Goal: Information Seeking & Learning: Learn about a topic

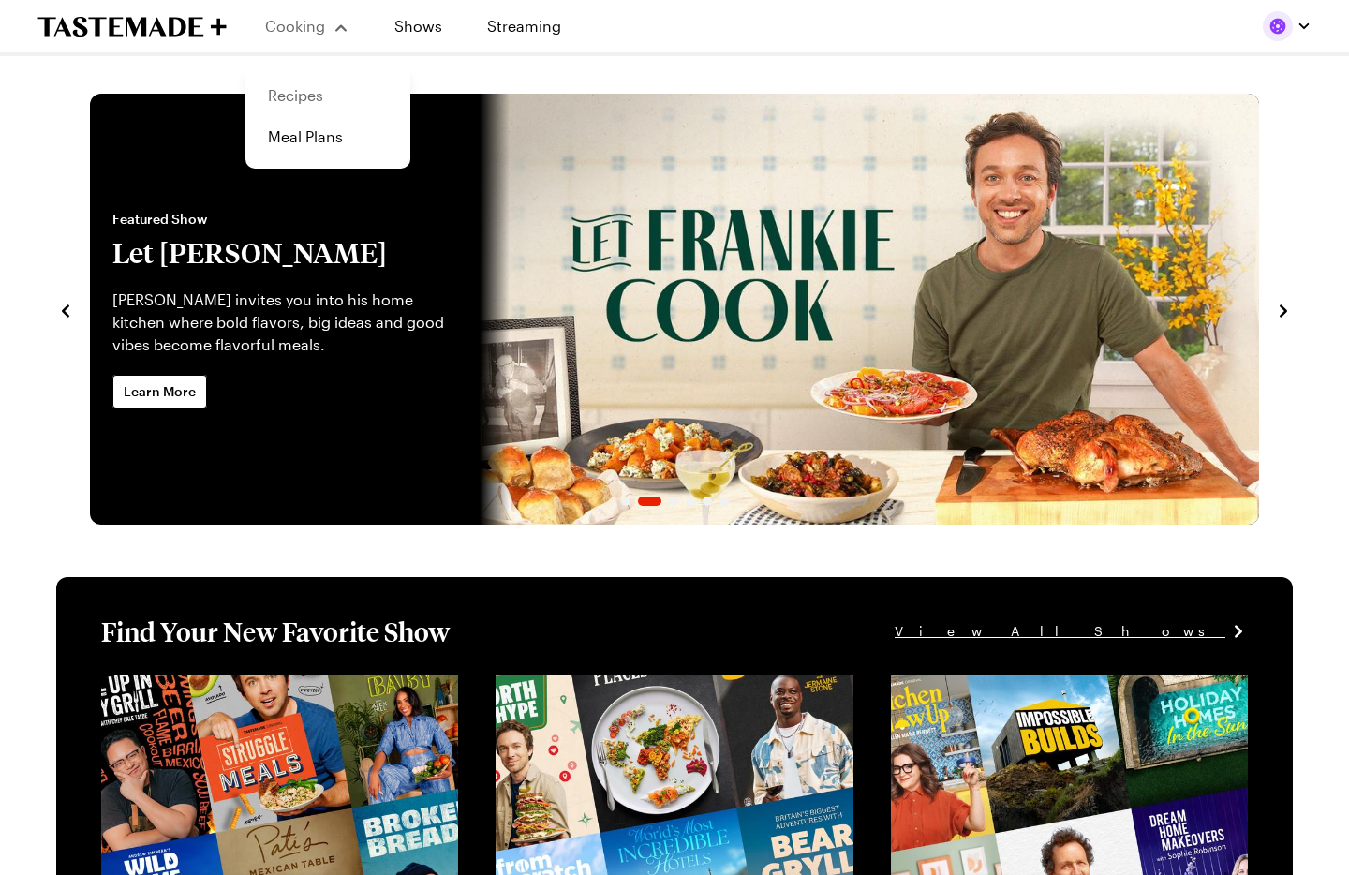
click at [306, 97] on link "Recipes" at bounding box center [328, 95] width 142 height 41
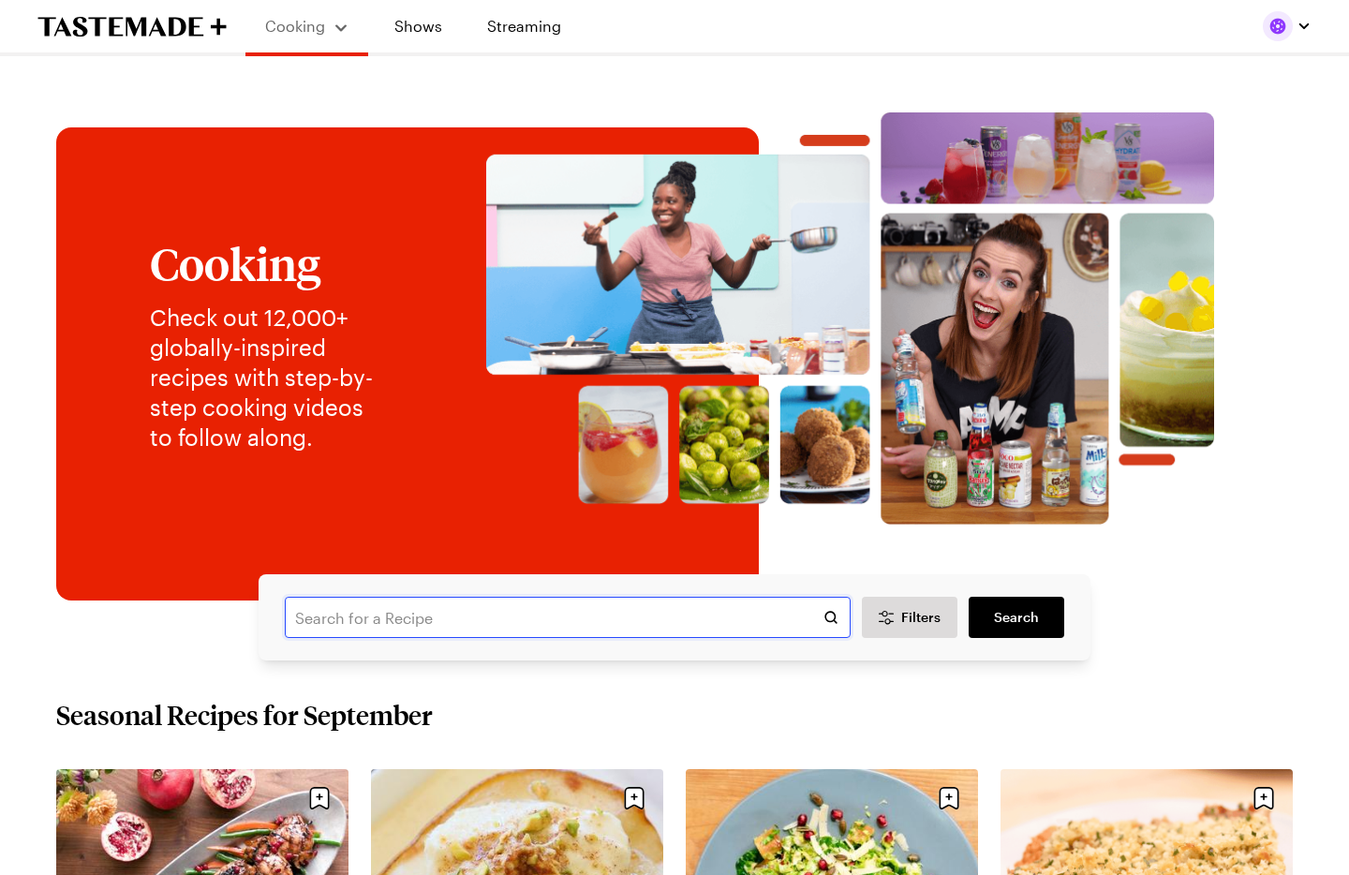
click at [398, 629] on input "text" at bounding box center [568, 617] width 566 height 41
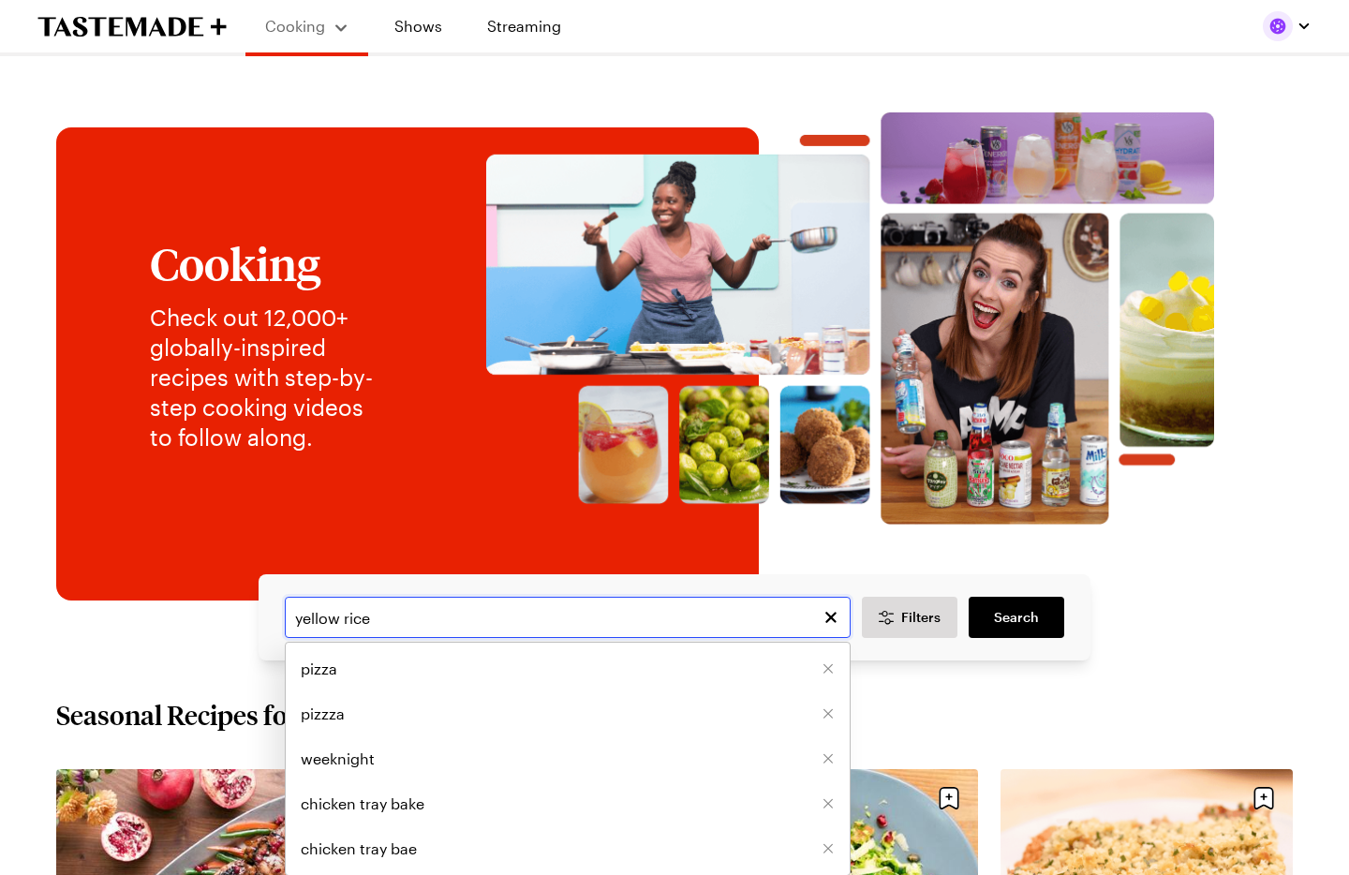
type input "yellow rice"
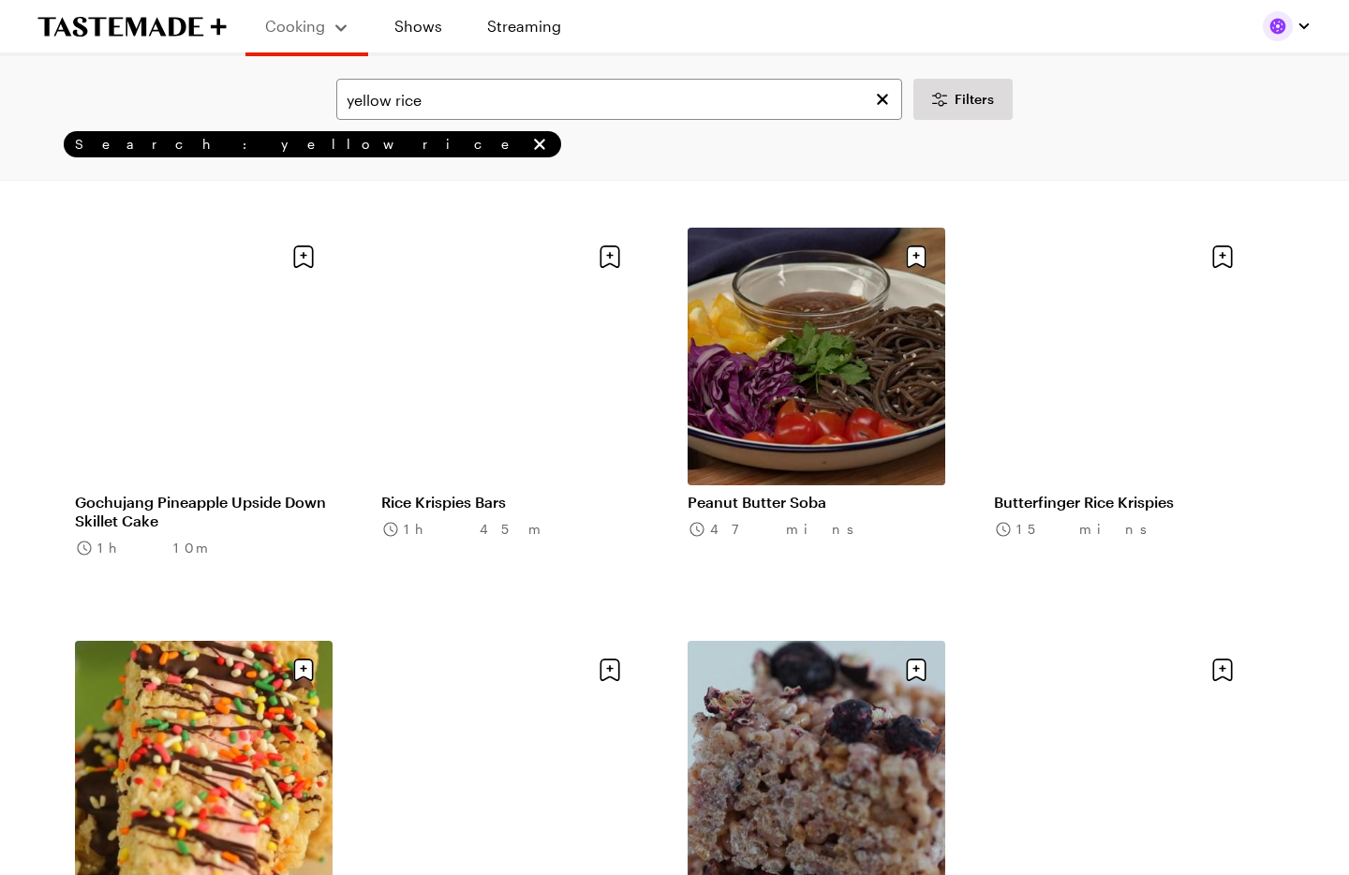
scroll to position [459, 0]
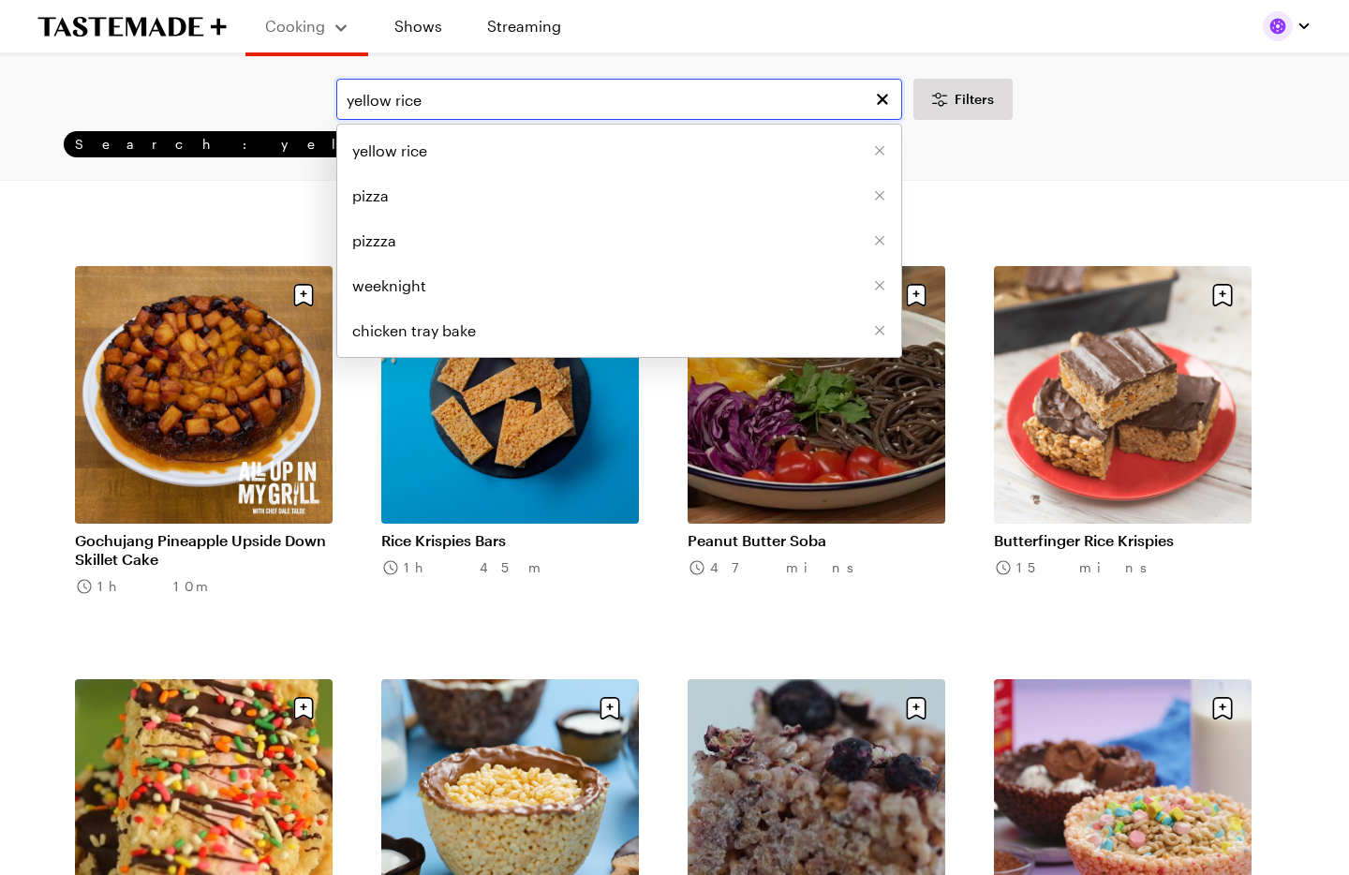
drag, startPoint x: 458, startPoint y: 98, endPoint x: 349, endPoint y: 101, distance: 109.7
click at [349, 101] on input "yellow rice" at bounding box center [619, 99] width 566 height 41
type input "rice"
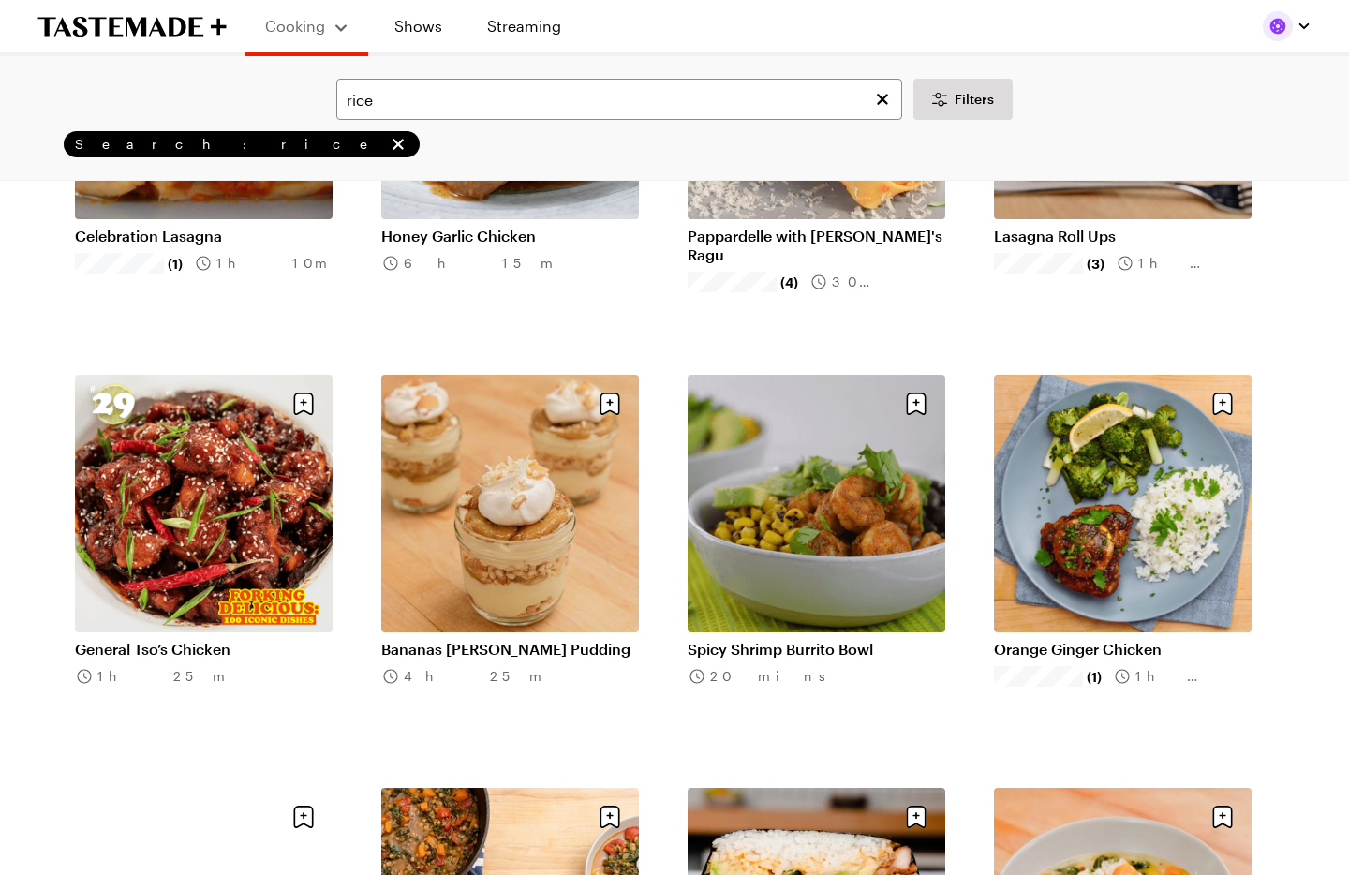
scroll to position [1178, 0]
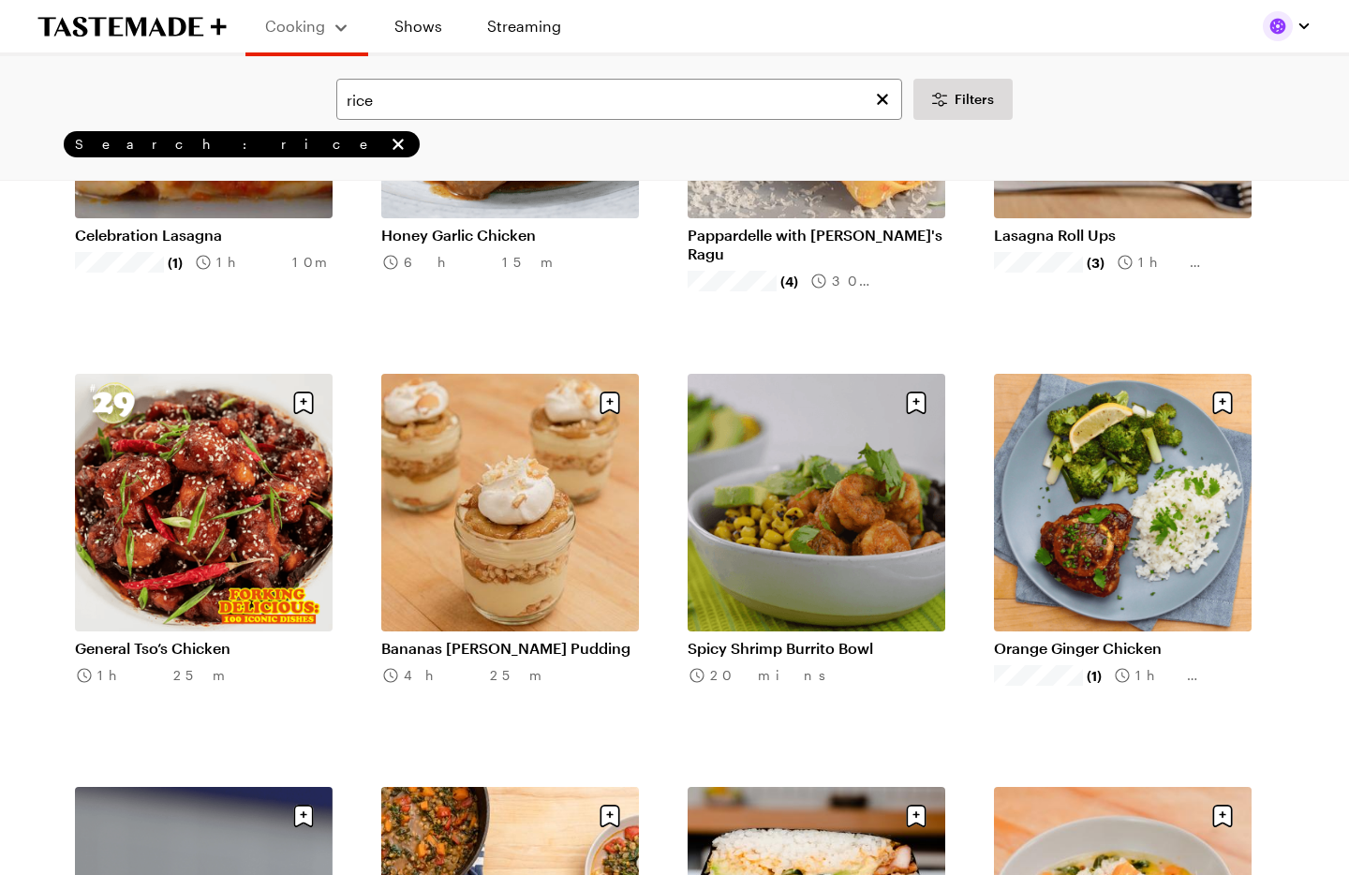
click at [245, 639] on link "General Tso’s Chicken" at bounding box center [204, 648] width 258 height 19
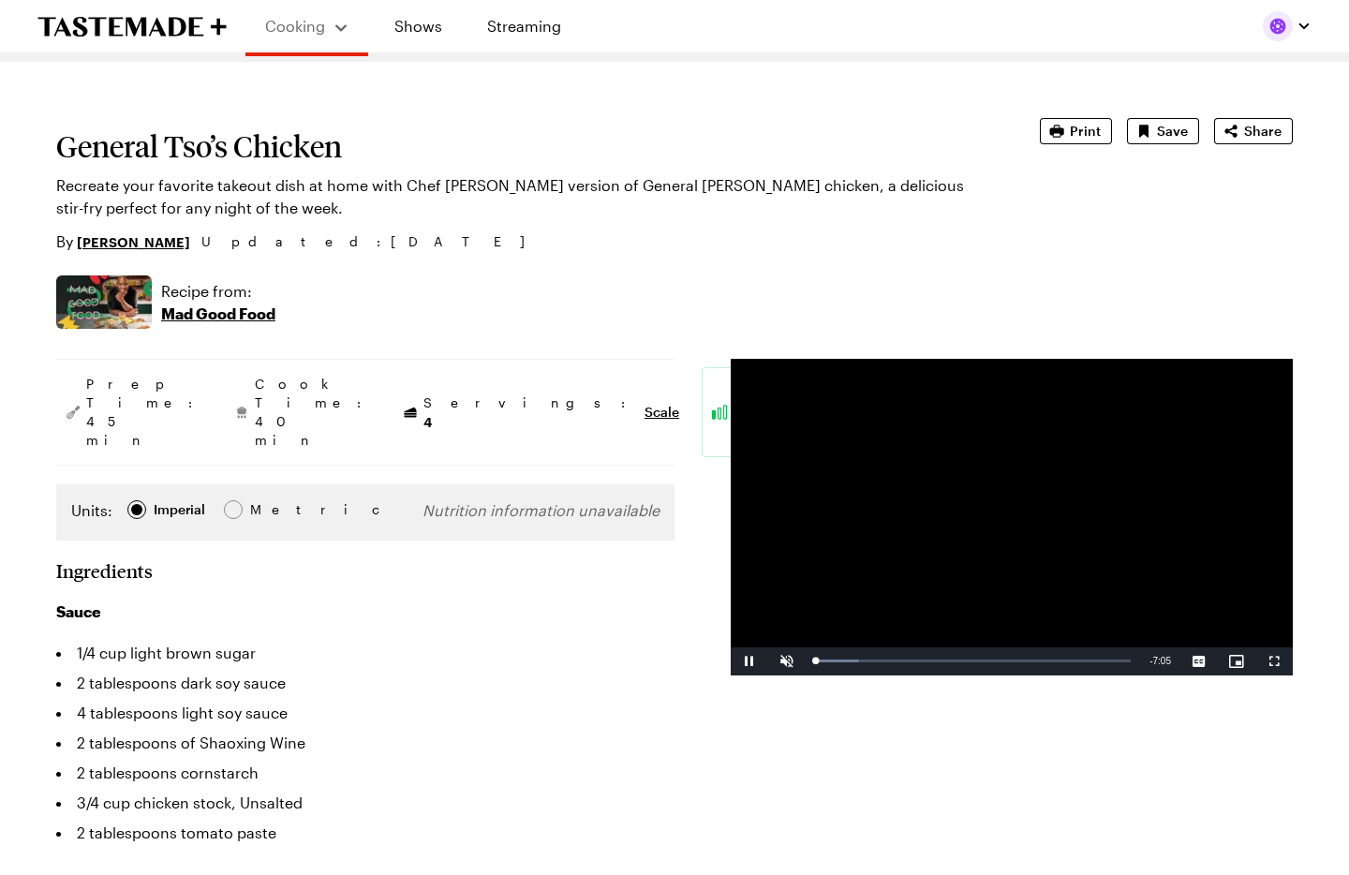
scroll to position [68, 0]
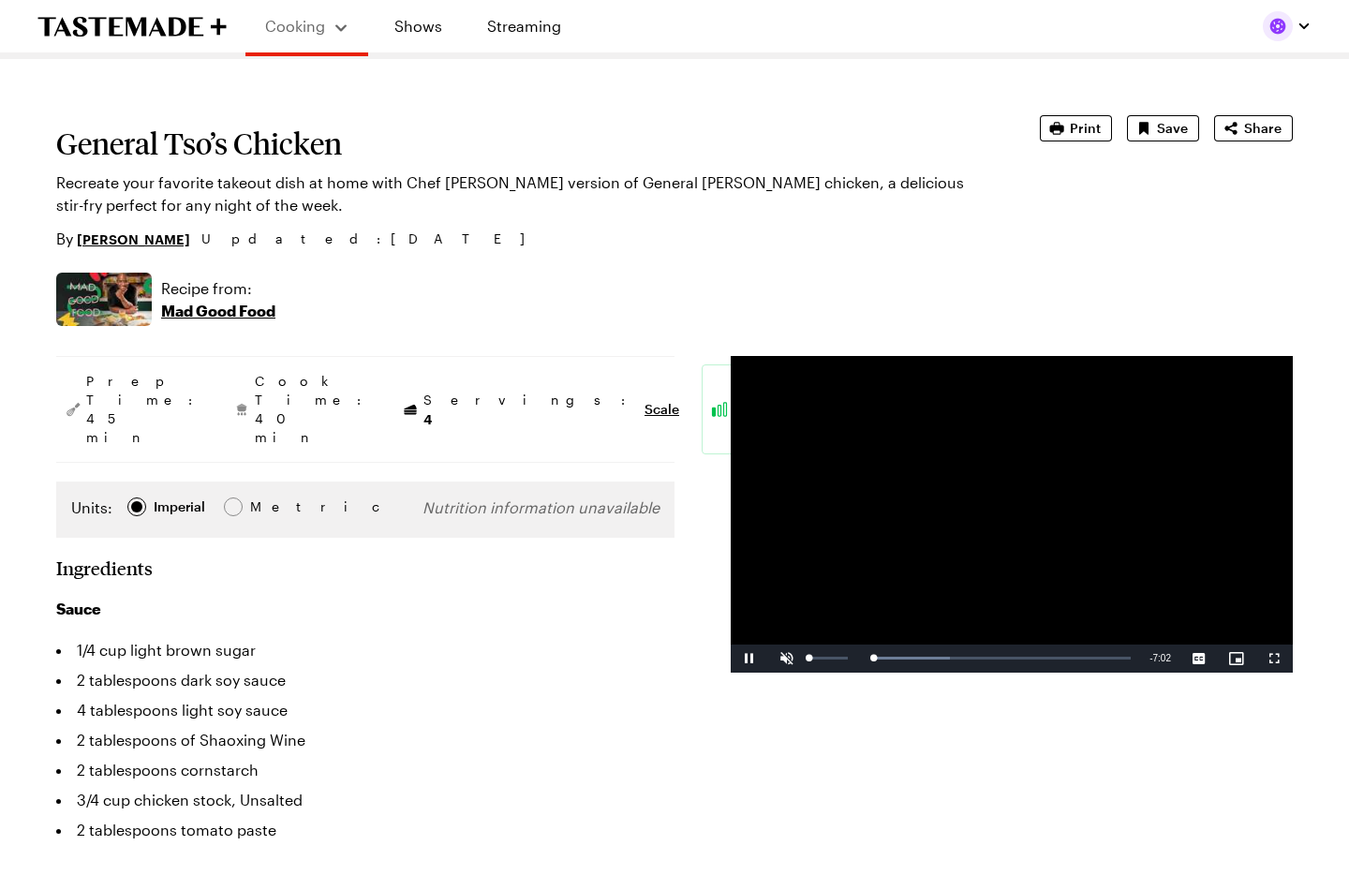
click at [792, 659] on span "Video Player" at bounding box center [786, 659] width 37 height 0
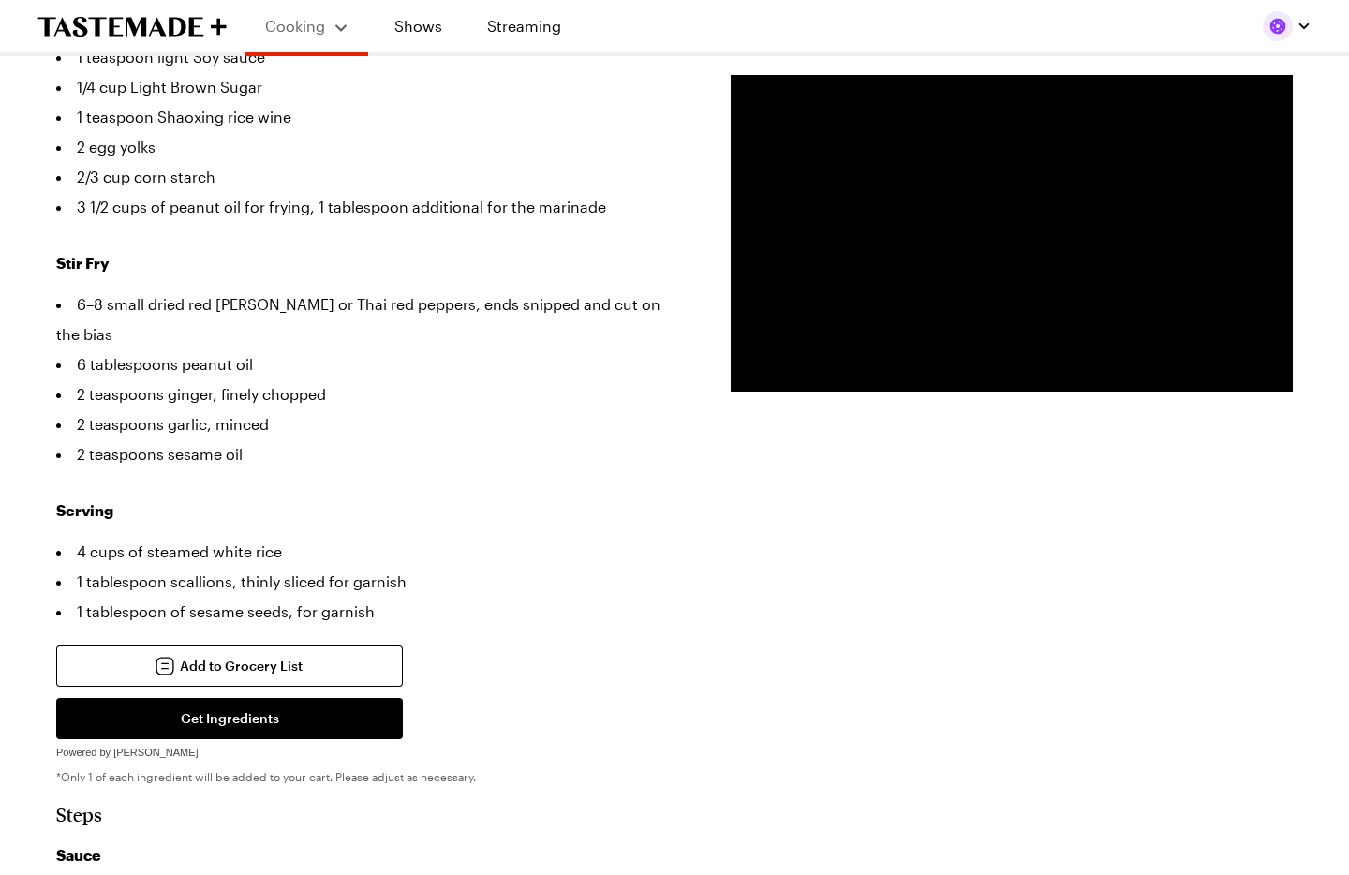
scroll to position [1001, 0]
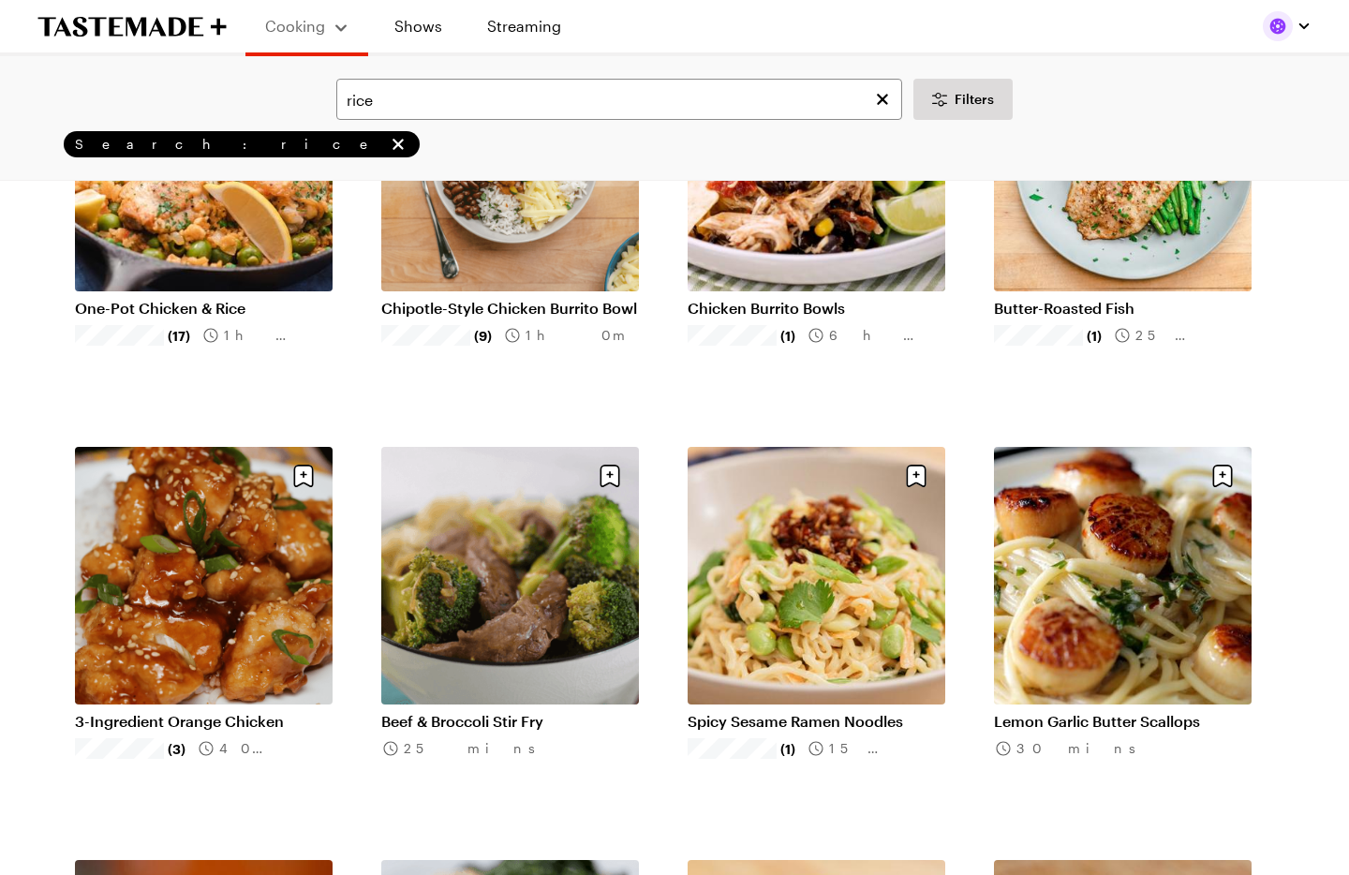
scroll to position [276, 0]
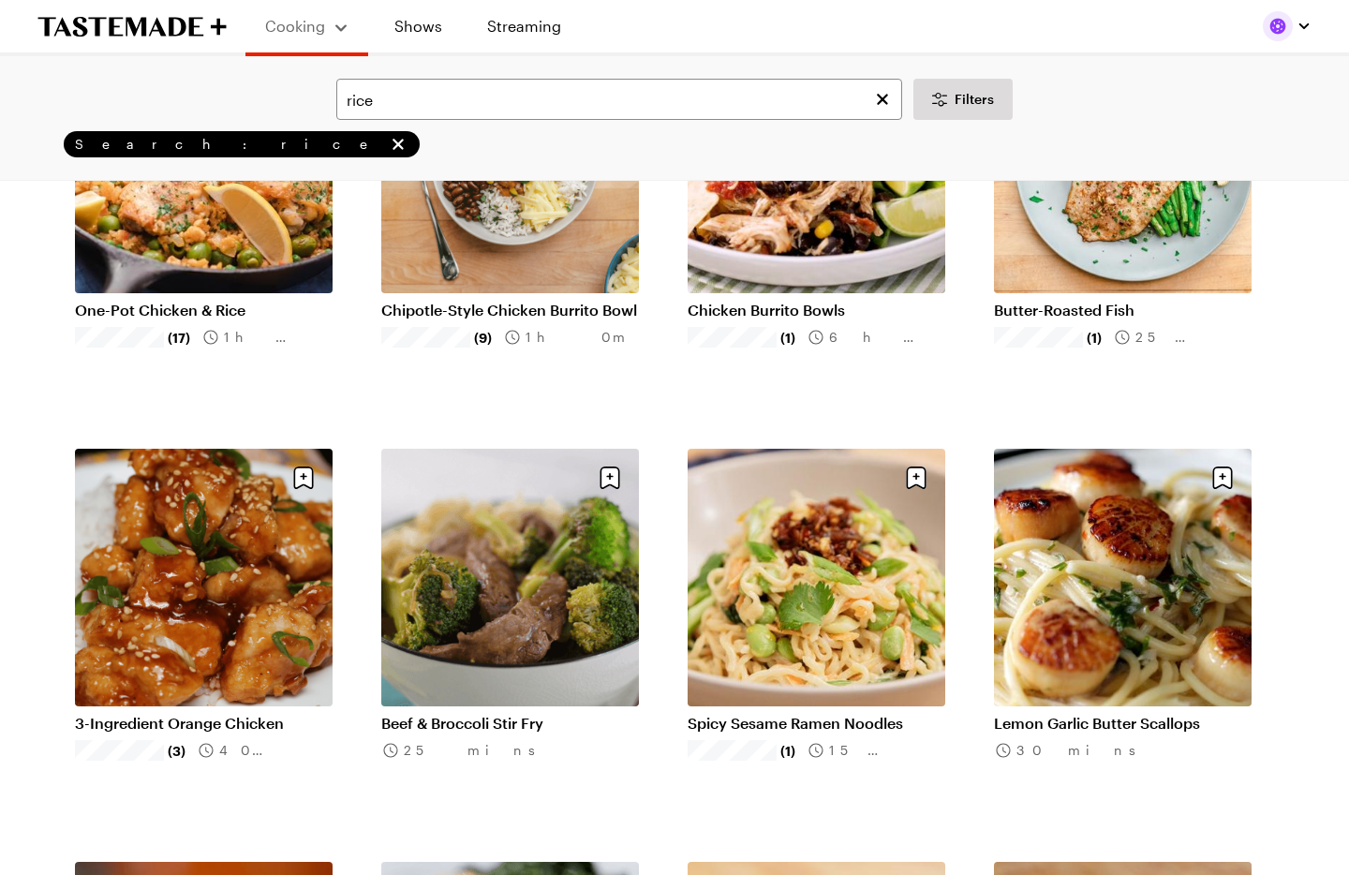
click at [261, 714] on link "3-Ingredient Orange Chicken" at bounding box center [204, 723] width 258 height 19
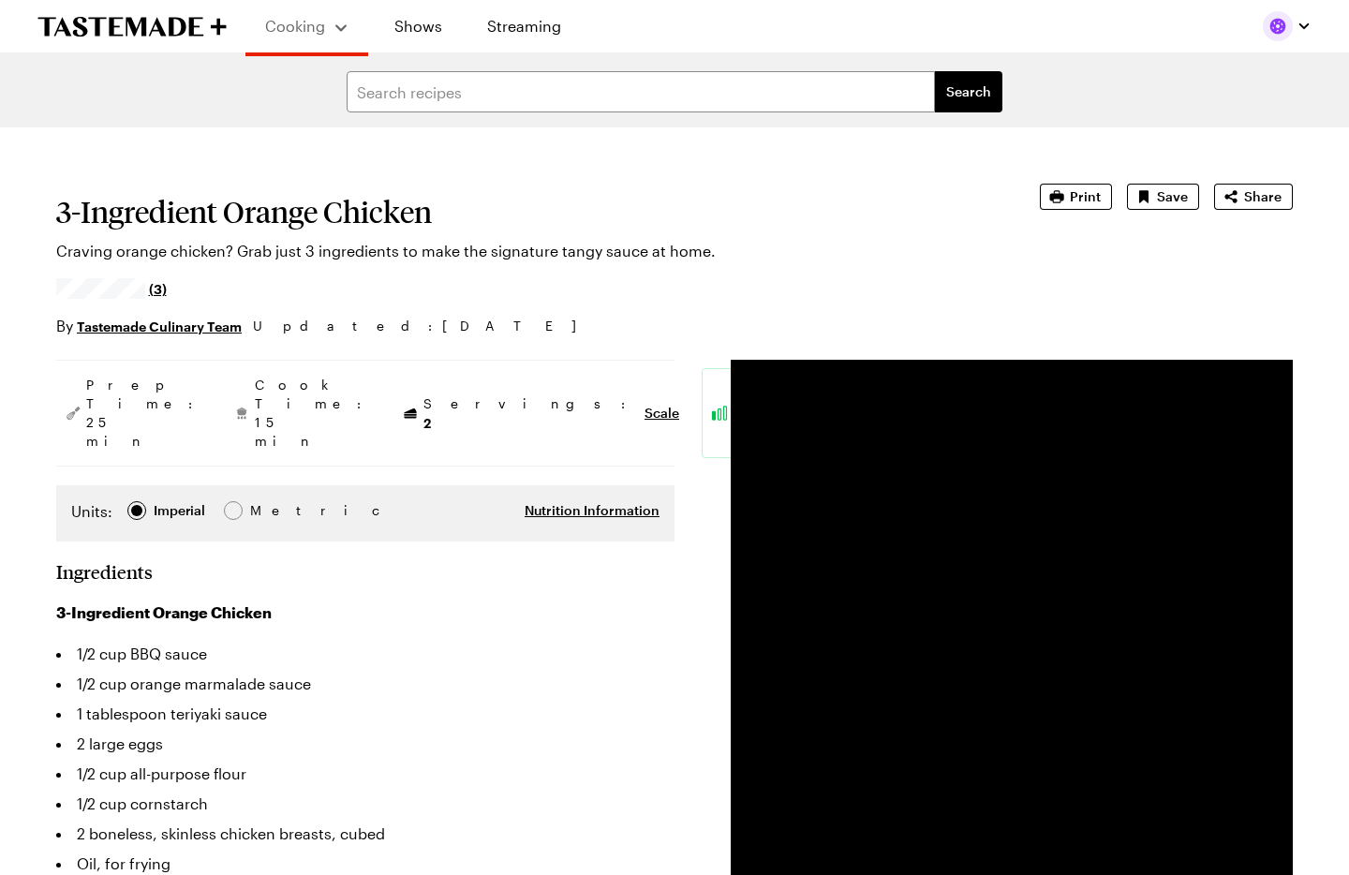
click at [1014, 646] on video "Video Player" at bounding box center [1012, 641] width 562 height 562
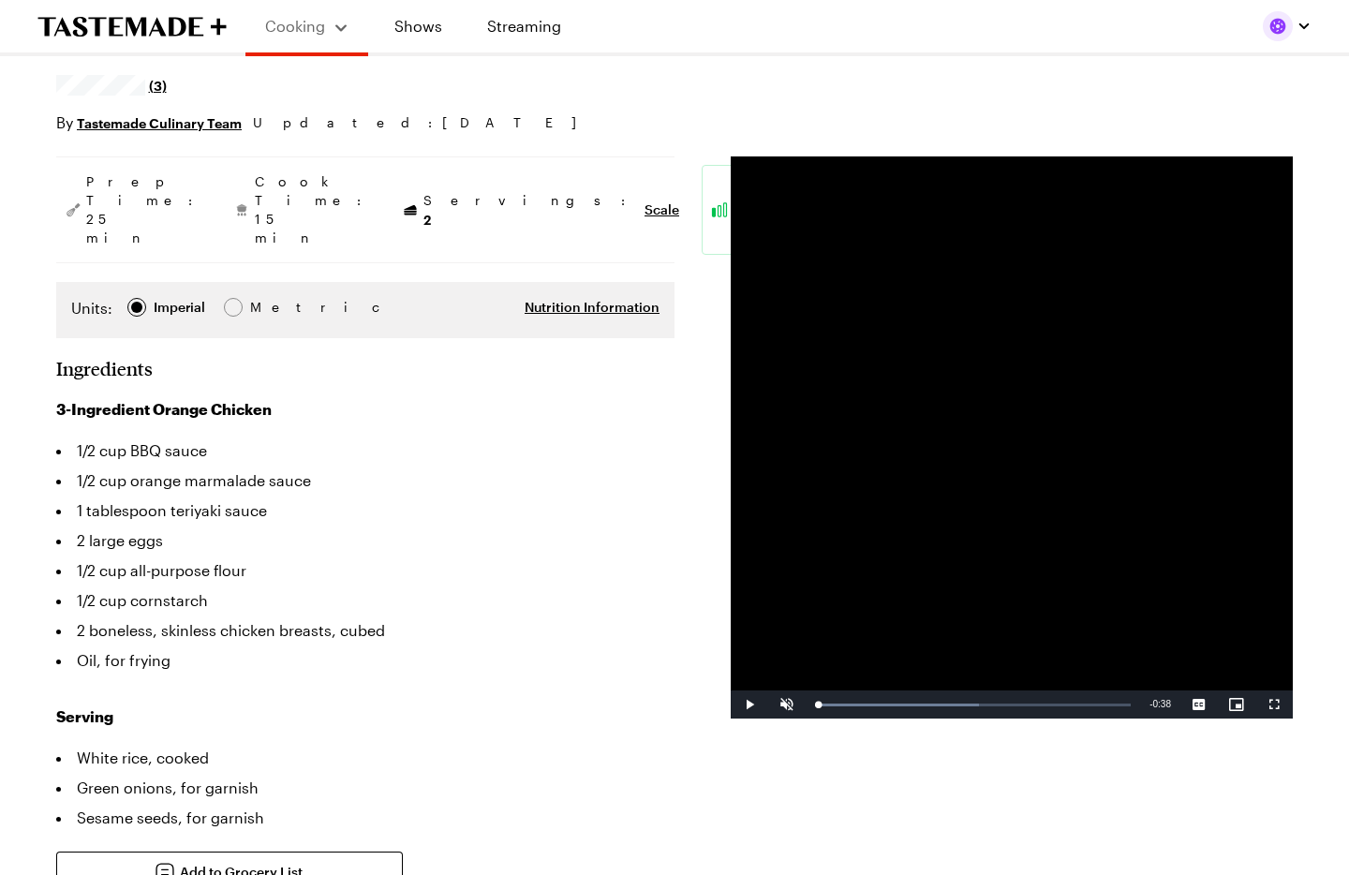
scroll to position [226, 0]
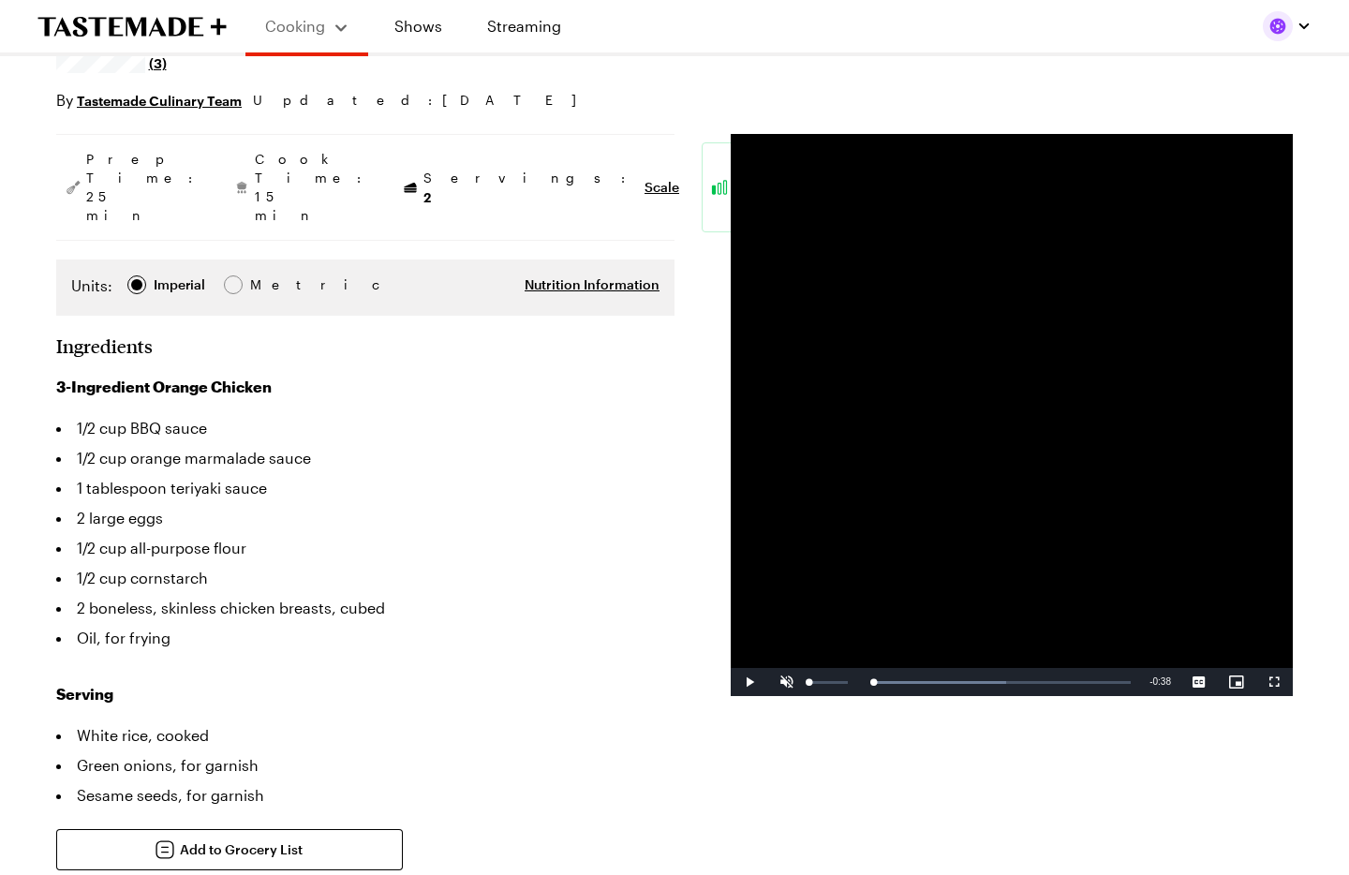
click at [787, 682] on span "Video Player" at bounding box center [786, 682] width 37 height 0
click at [753, 682] on span "Video Player" at bounding box center [749, 682] width 37 height 0
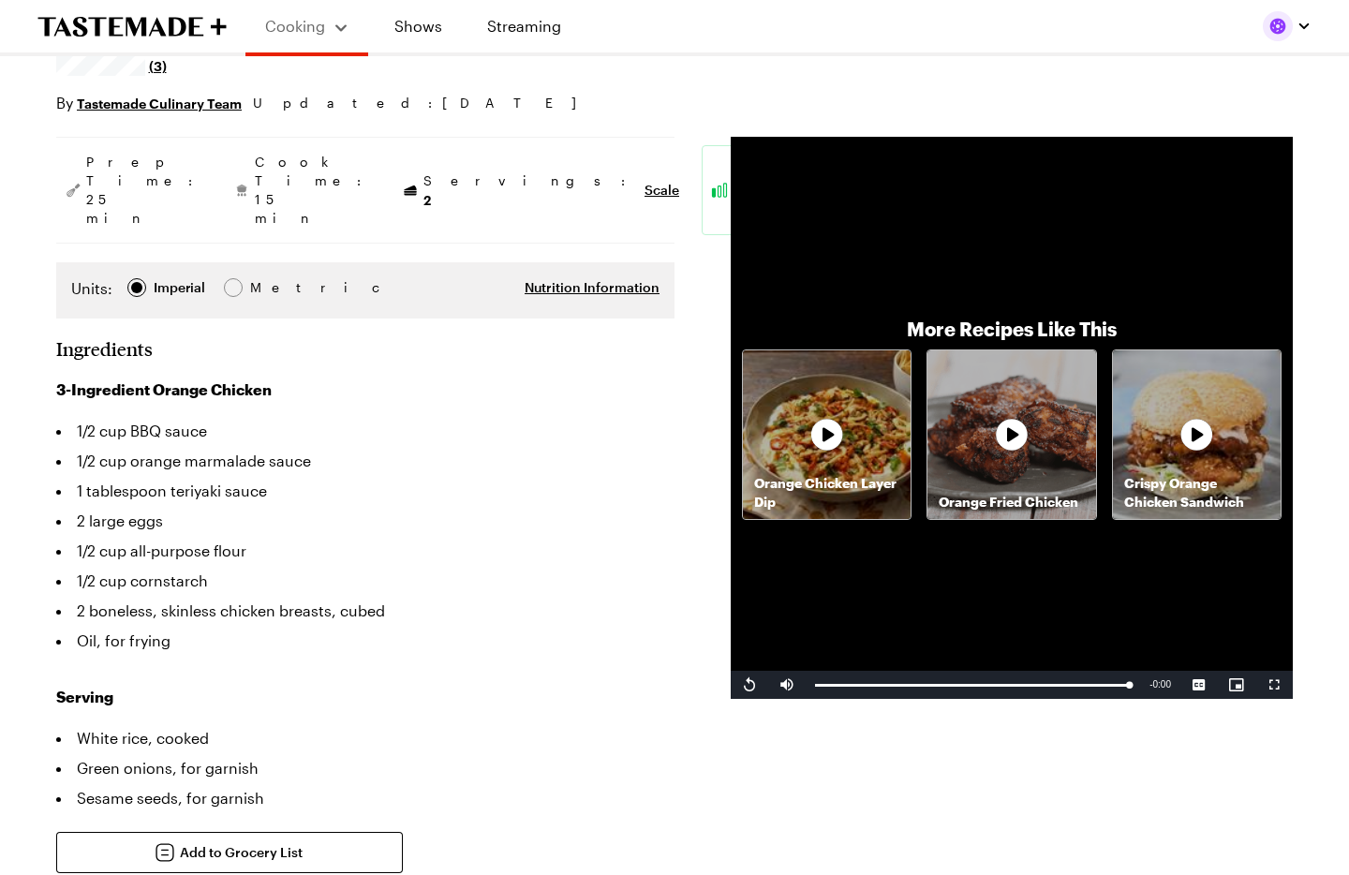
scroll to position [223, 0]
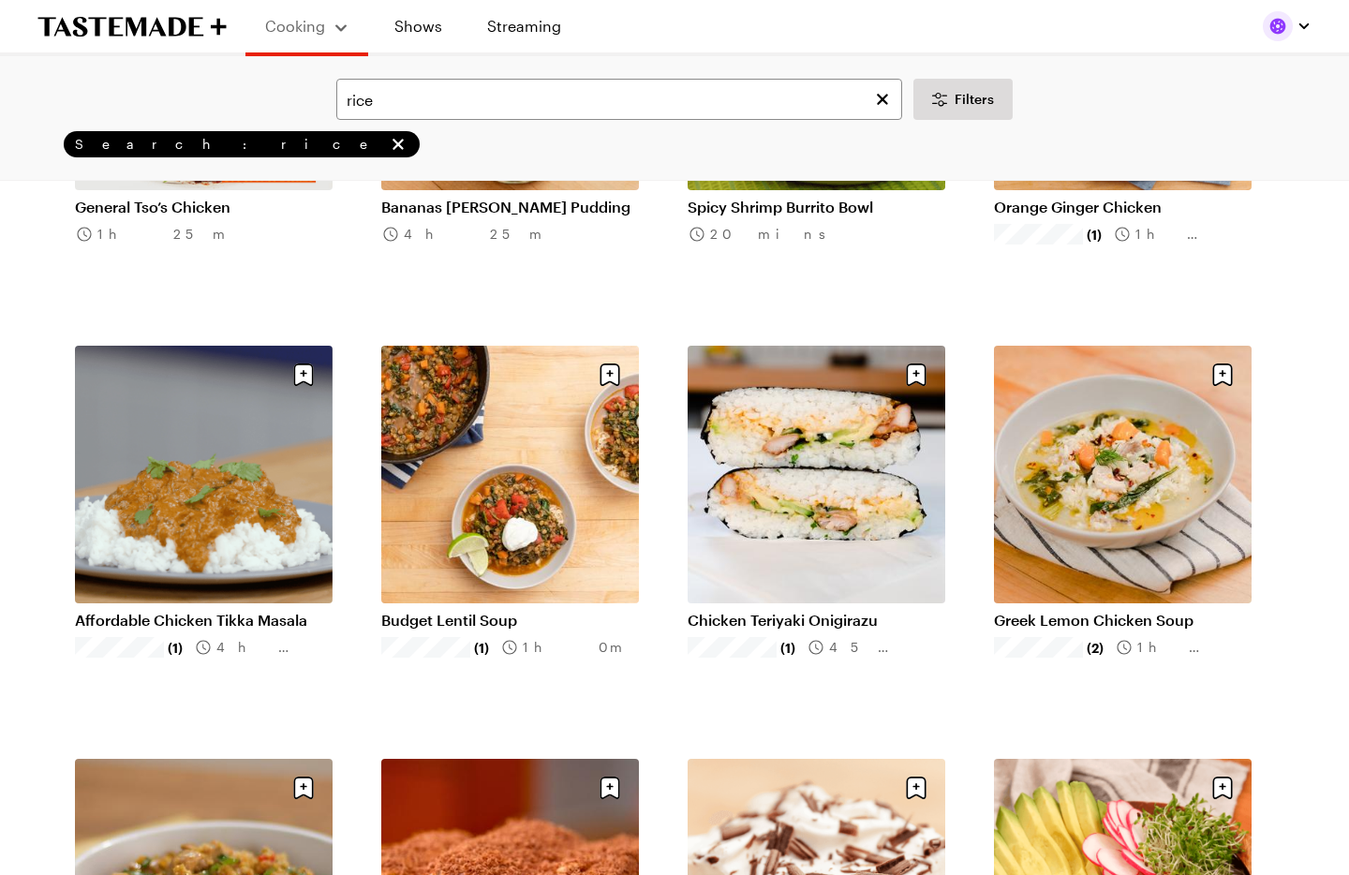
scroll to position [1622, 0]
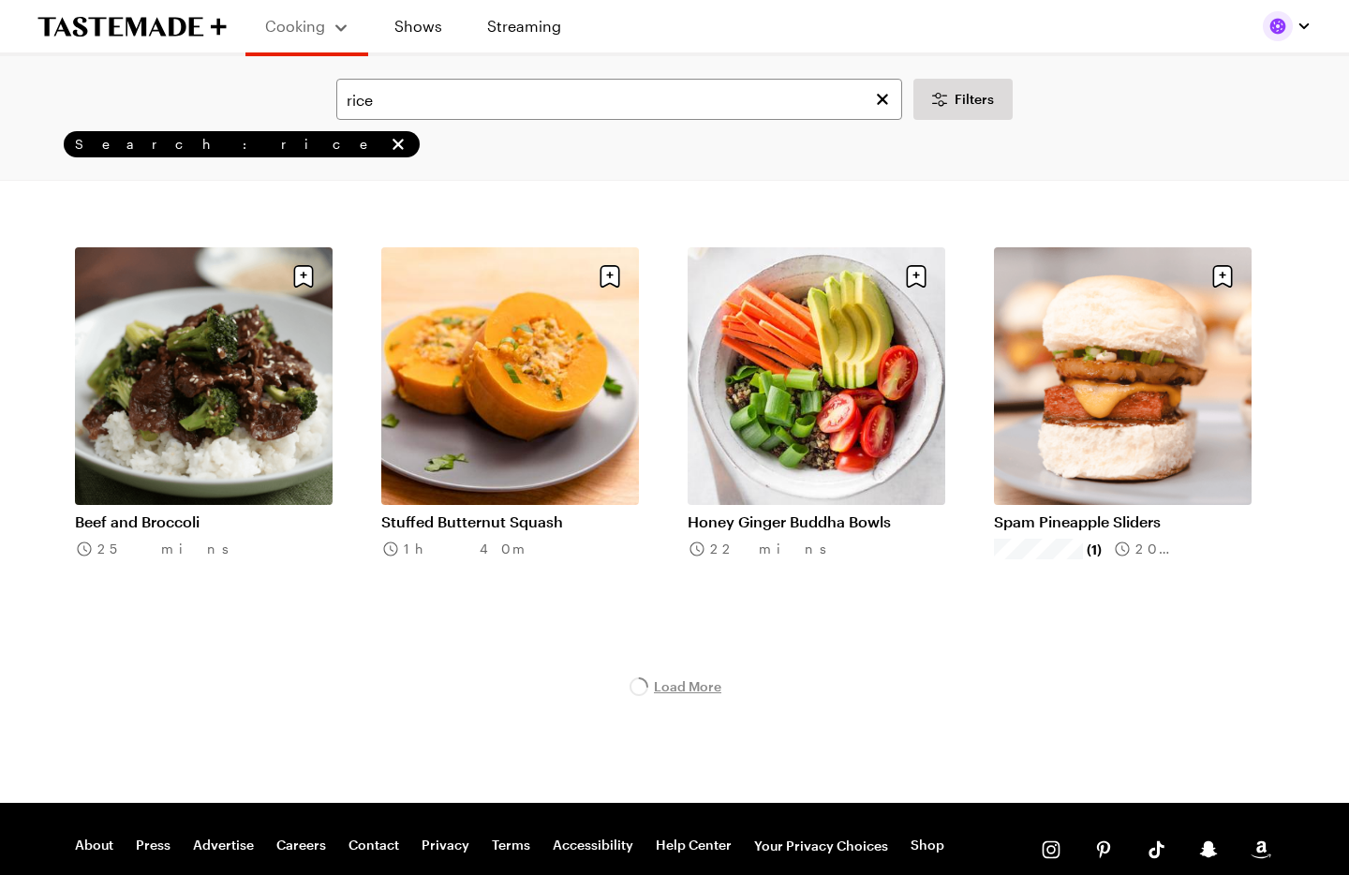
scroll to position [4614, 0]
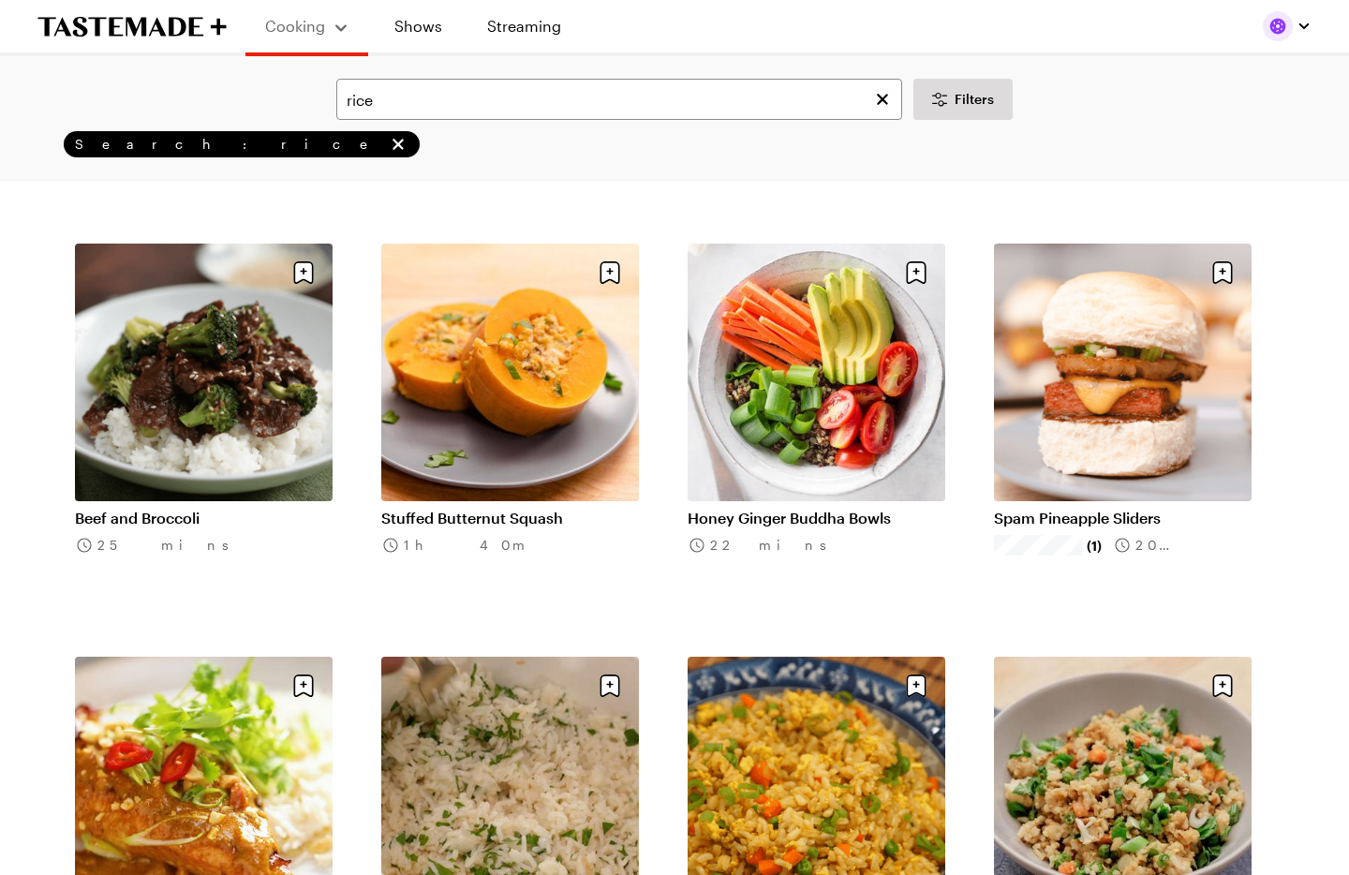
click at [225, 509] on link "Beef and Broccoli" at bounding box center [204, 518] width 258 height 19
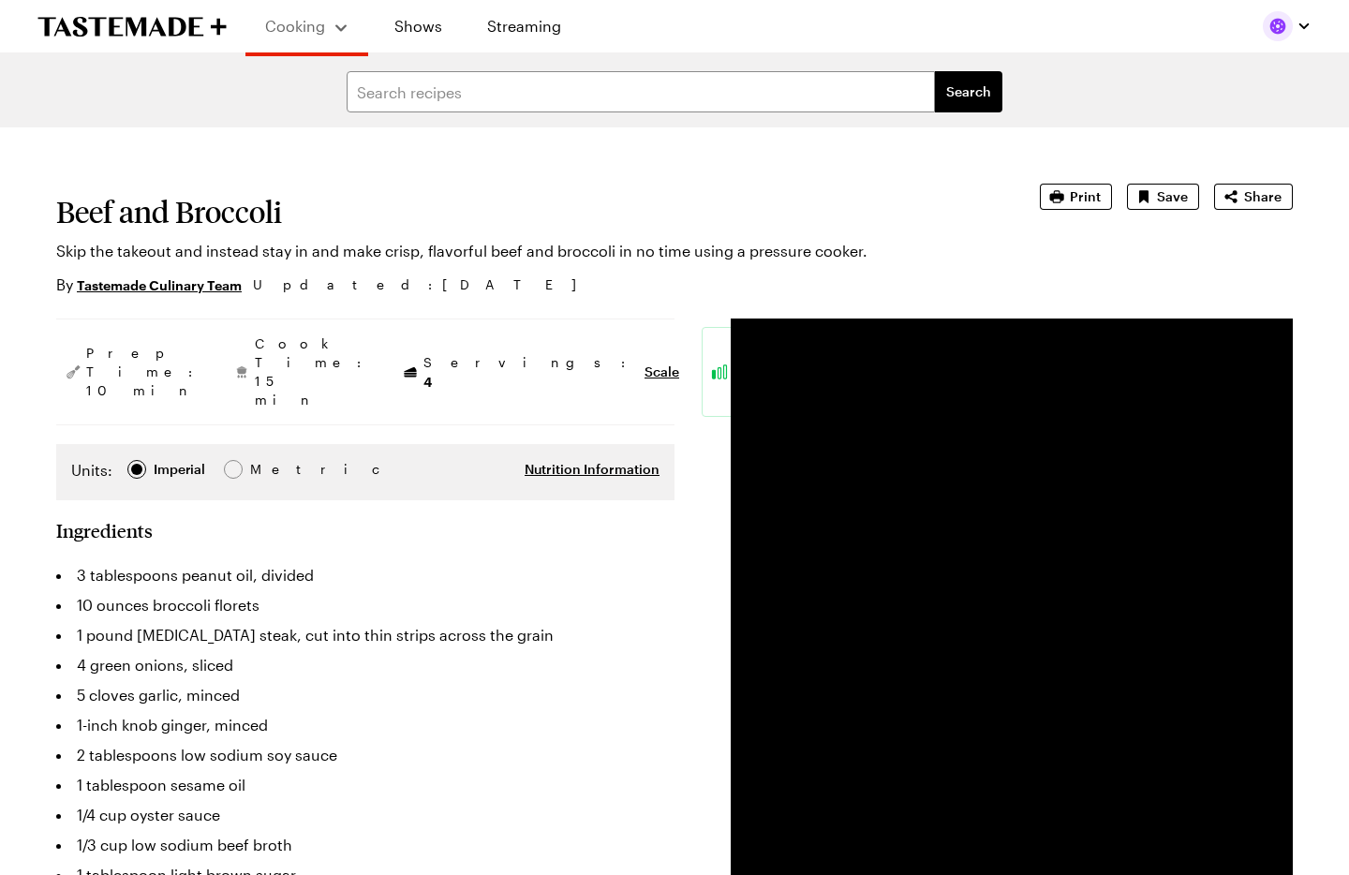
type textarea "x"
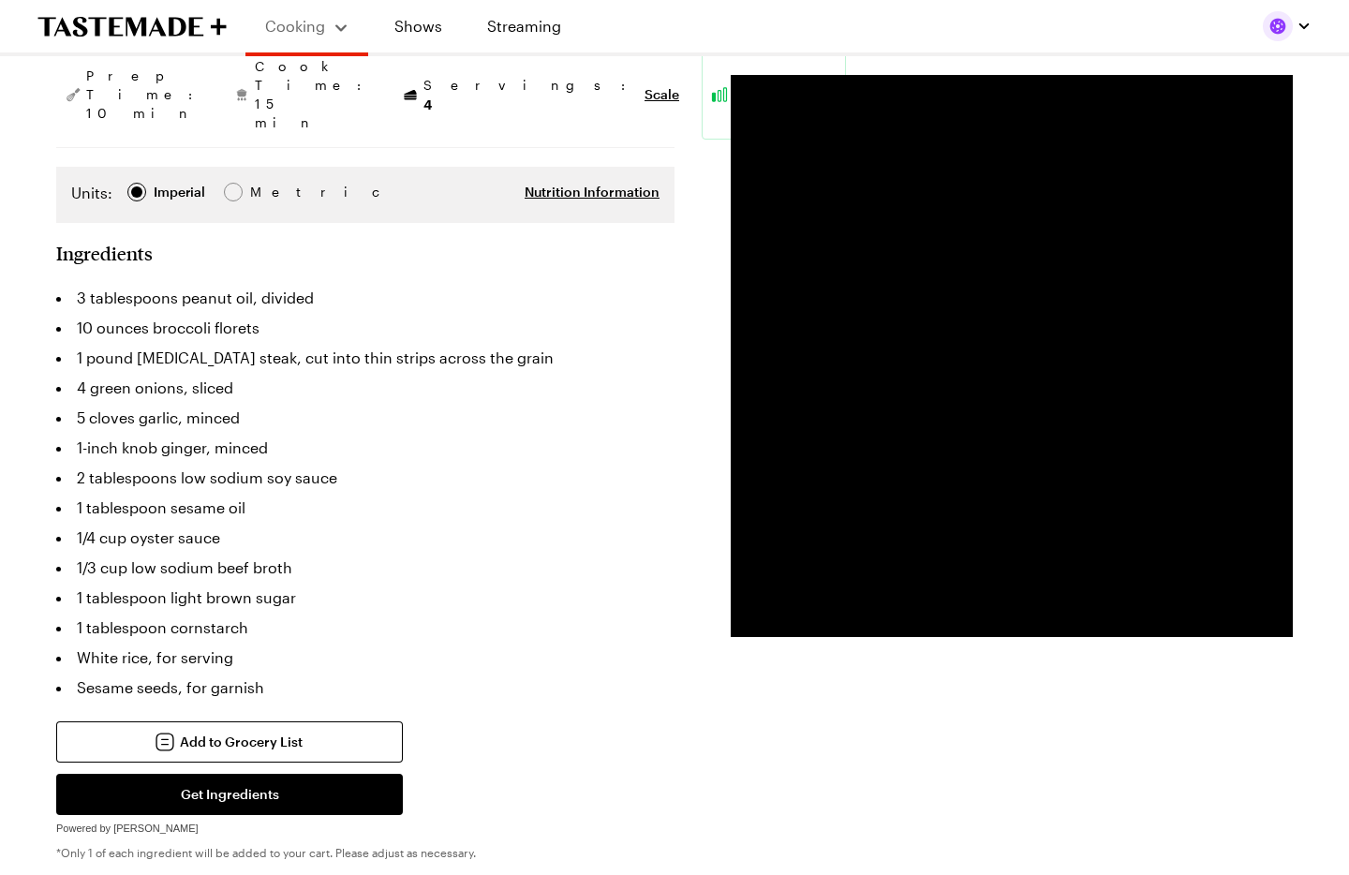
scroll to position [225, 0]
